Goal: Find specific page/section: Find specific page/section

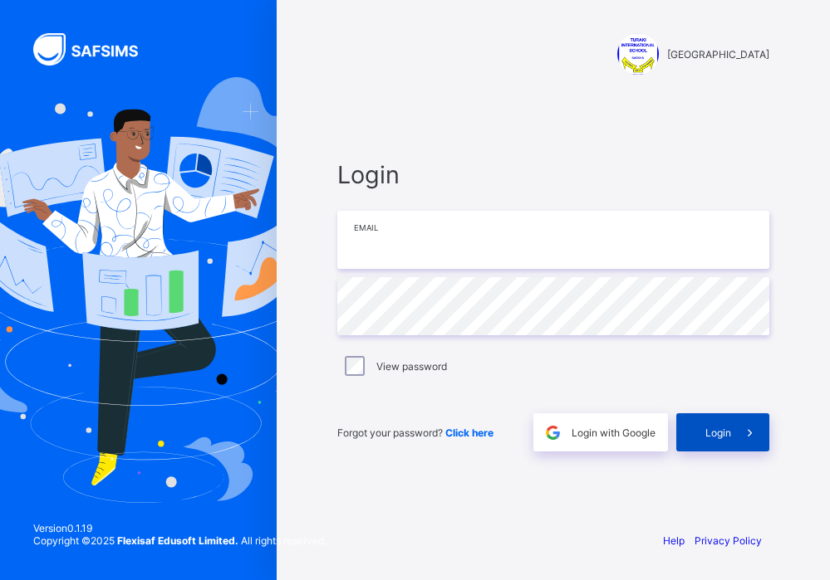
type input "**********"
click at [698, 433] on div "Login" at bounding box center [722, 433] width 93 height 38
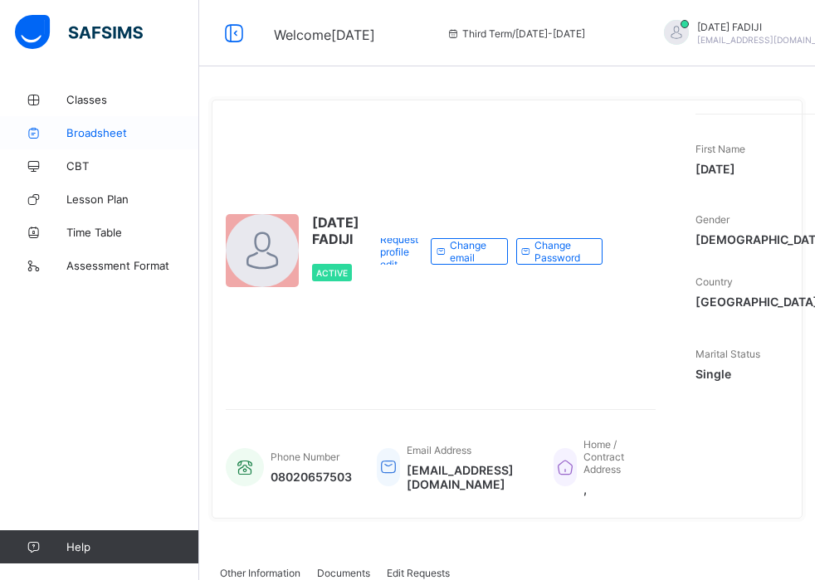
click at [117, 136] on span "Broadsheet" at bounding box center [132, 132] width 133 height 13
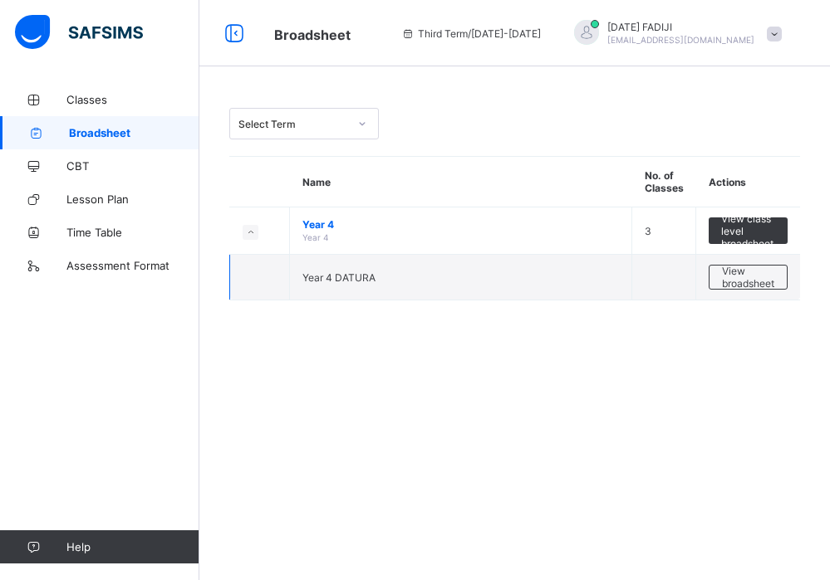
click at [331, 281] on span "Year 4 DATURA" at bounding box center [338, 278] width 73 height 12
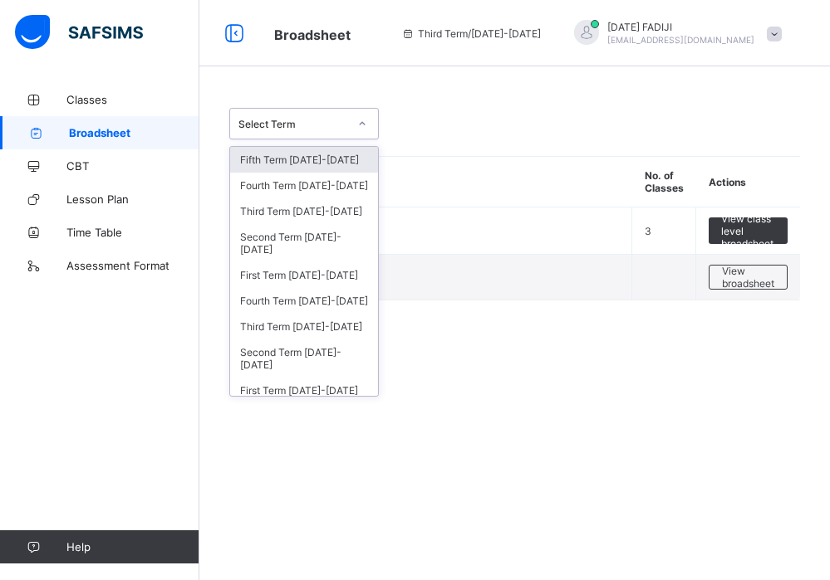
click at [360, 123] on icon at bounding box center [362, 123] width 10 height 17
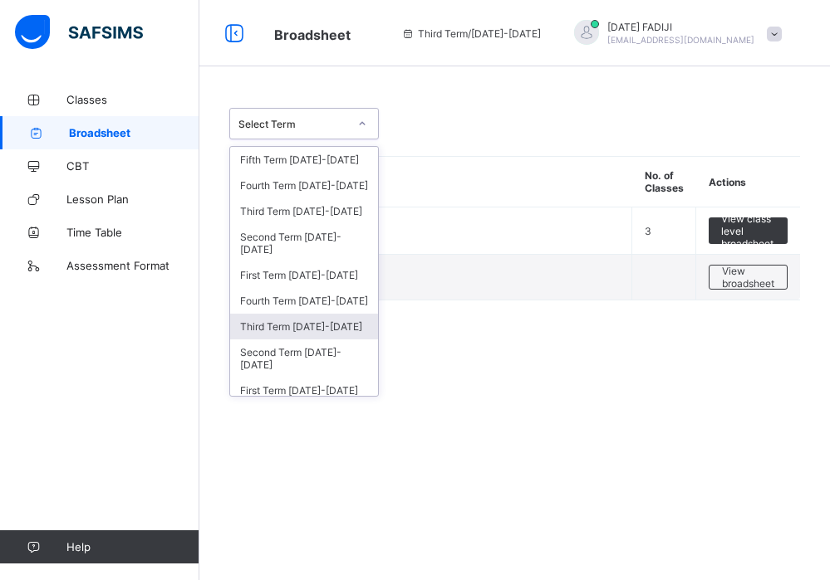
click at [326, 331] on div "Third Term [DATE]-[DATE]" at bounding box center [304, 327] width 148 height 26
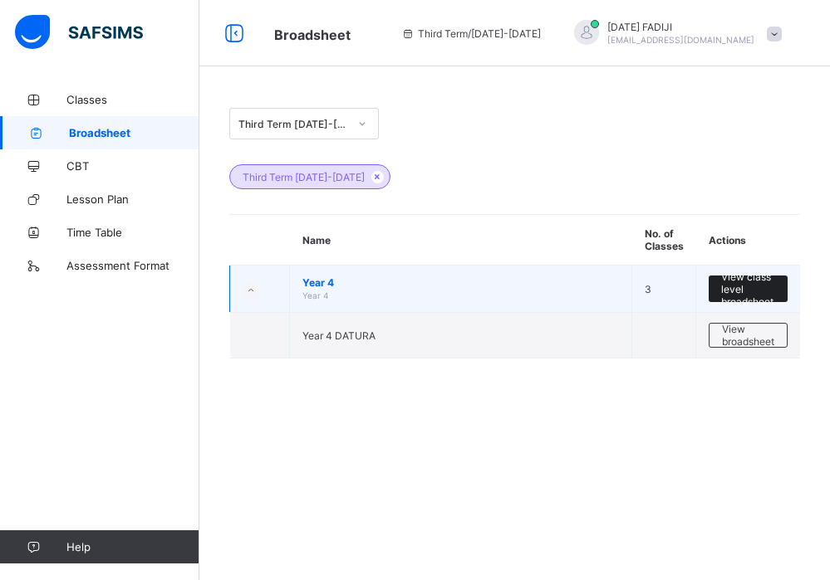
click at [739, 286] on span "View class level broadsheet" at bounding box center [748, 289] width 54 height 37
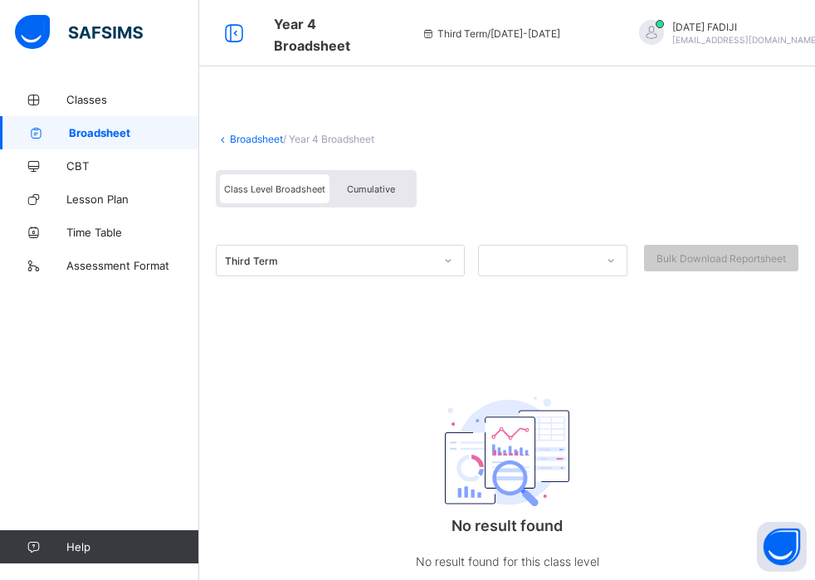
click at [283, 196] on div "Class Level Broadsheet" at bounding box center [275, 188] width 110 height 29
